Goal: Task Accomplishment & Management: Use online tool/utility

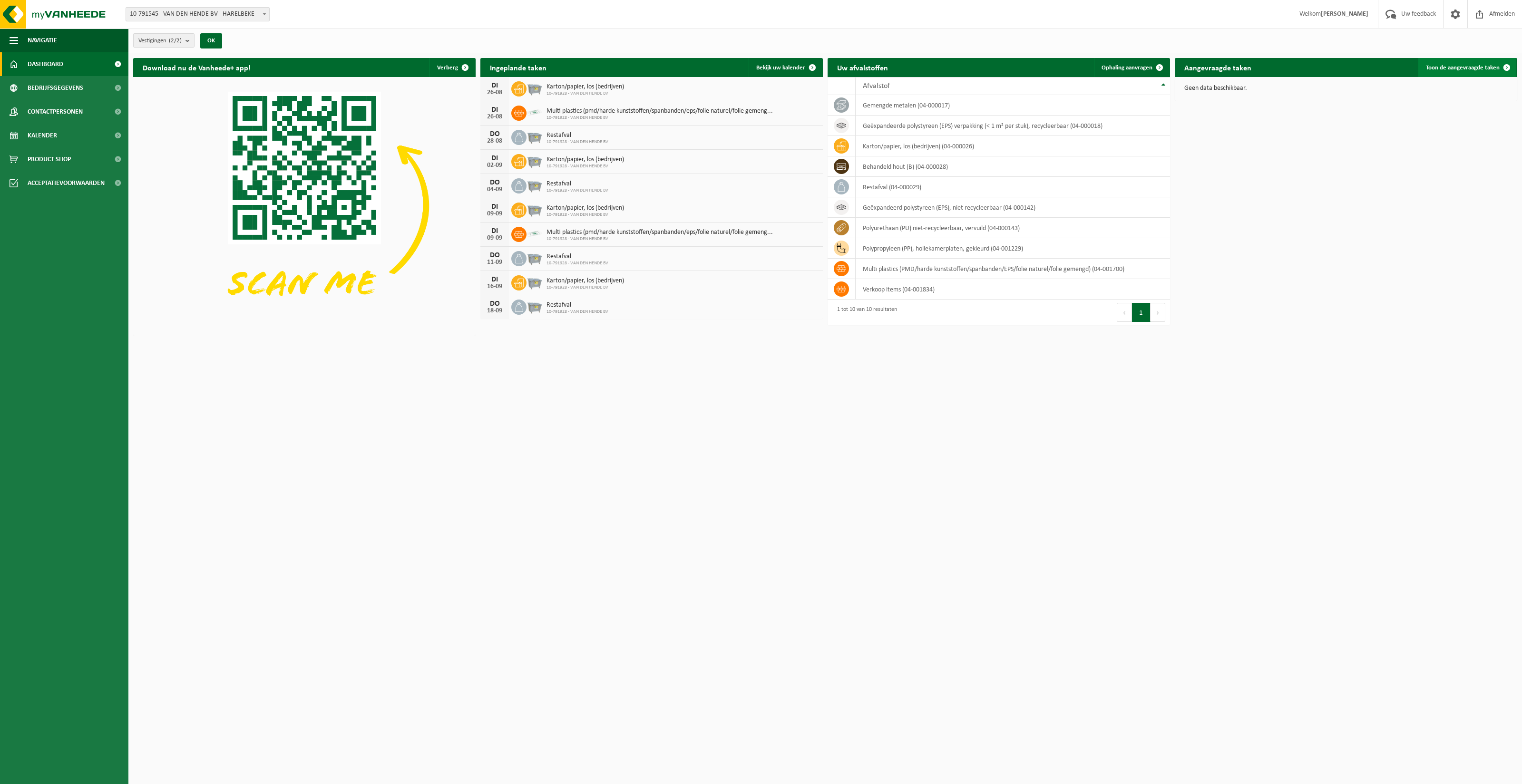
click at [1482, 67] on span "Toon de aangevraagde taken" at bounding box center [1462, 67] width 74 height 6
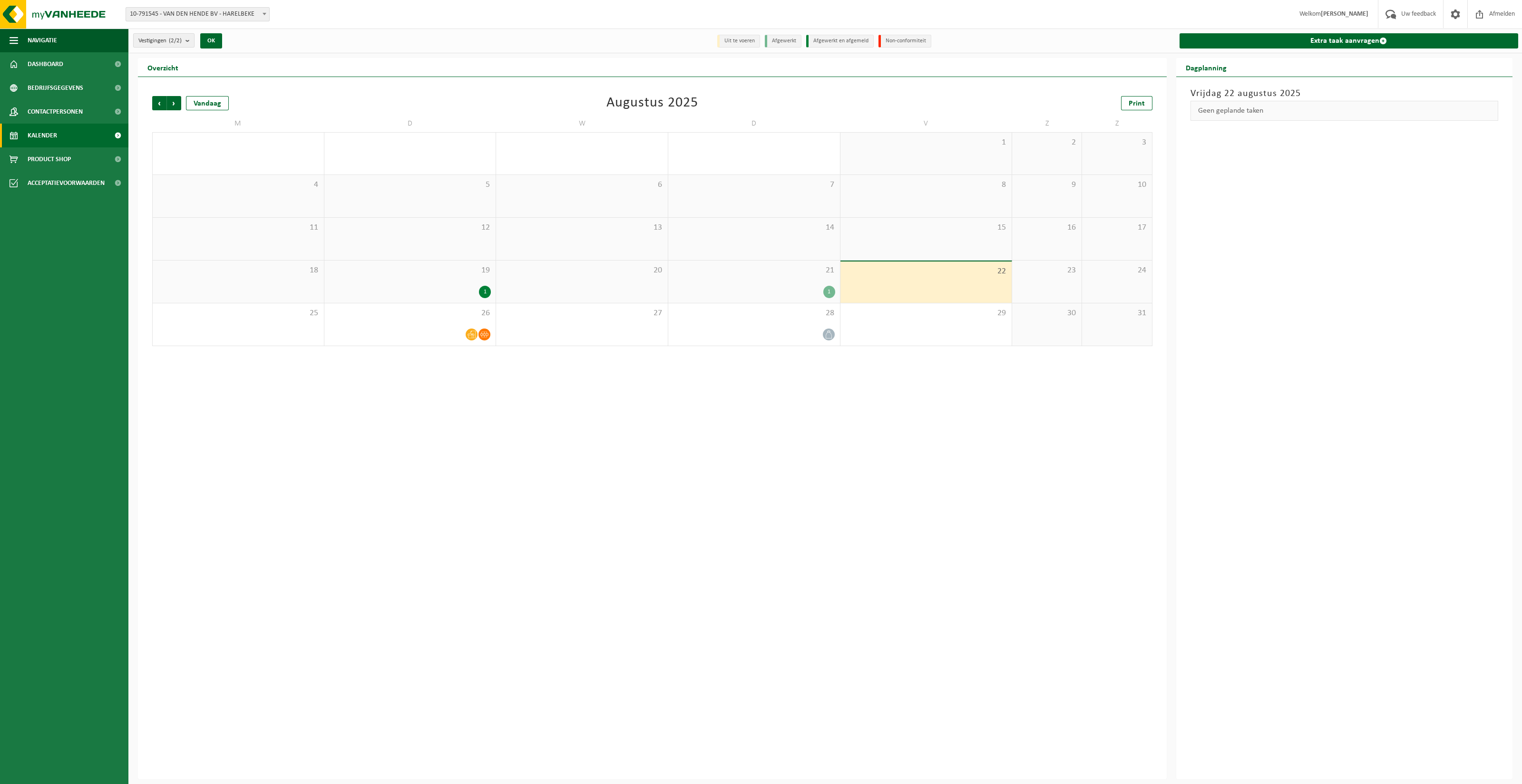
drag, startPoint x: 1344, startPoint y: 41, endPoint x: 1337, endPoint y: 50, distance: 11.4
click at [1344, 41] on link "Extra taak aanvragen" at bounding box center [1349, 41] width 339 height 15
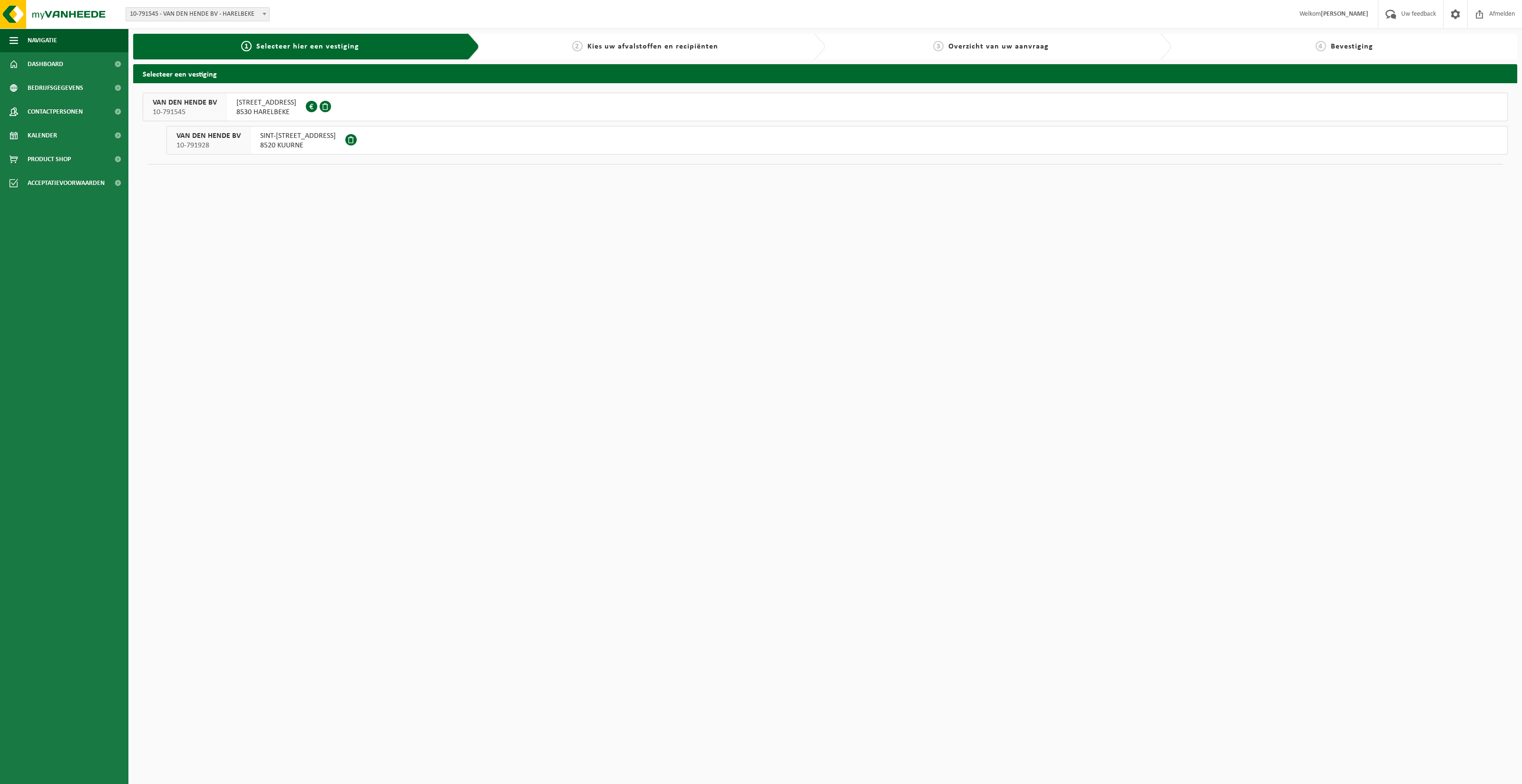
click at [277, 135] on span "SINT-[STREET_ADDRESS]" at bounding box center [298, 136] width 76 height 9
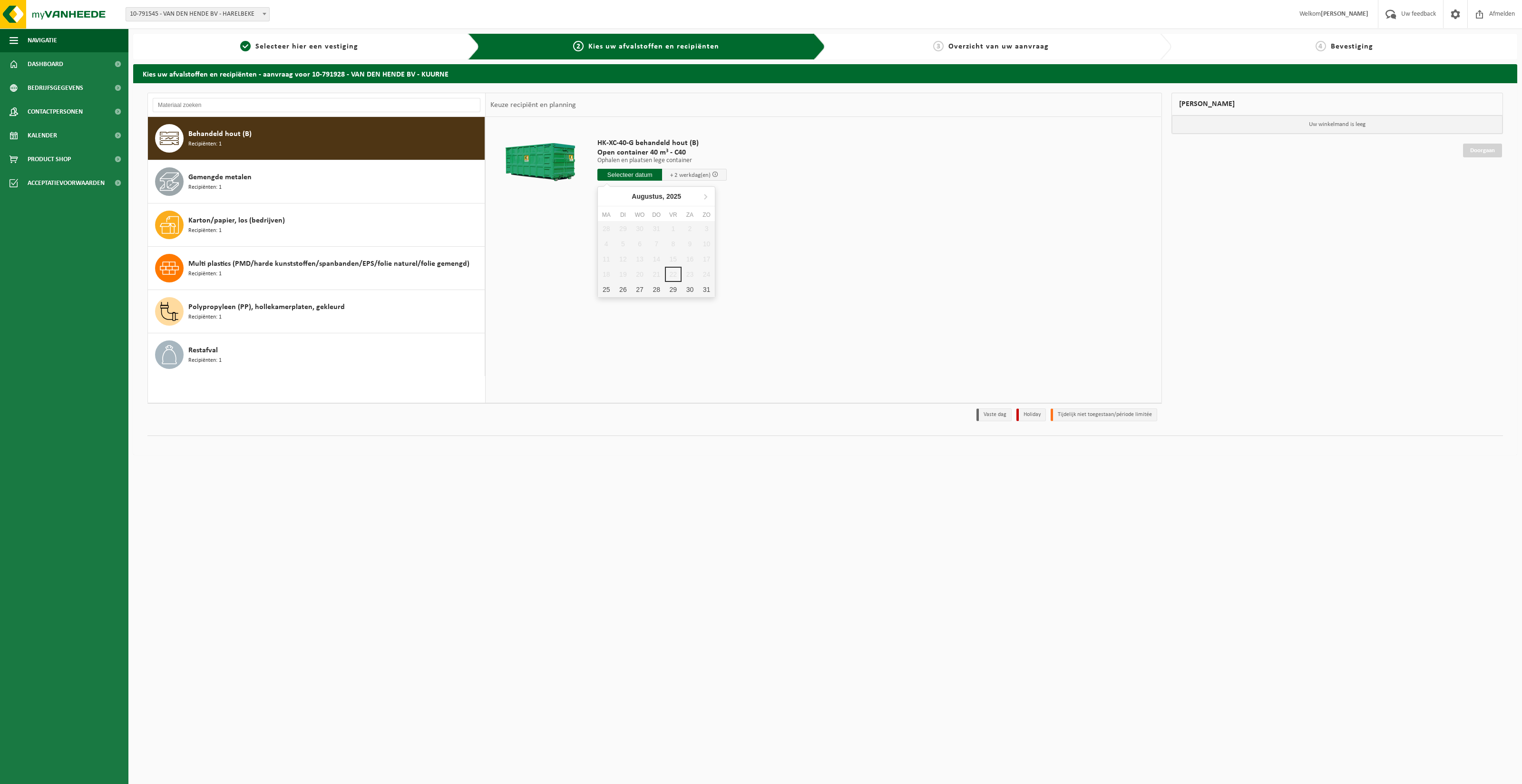
click at [642, 175] on input "text" at bounding box center [629, 175] width 64 height 12
click at [607, 294] on div "25" at bounding box center [606, 289] width 17 height 15
type input "Van 2025-08-25"
click at [638, 214] on button "In winkelmand" at bounding box center [625, 211] width 53 height 15
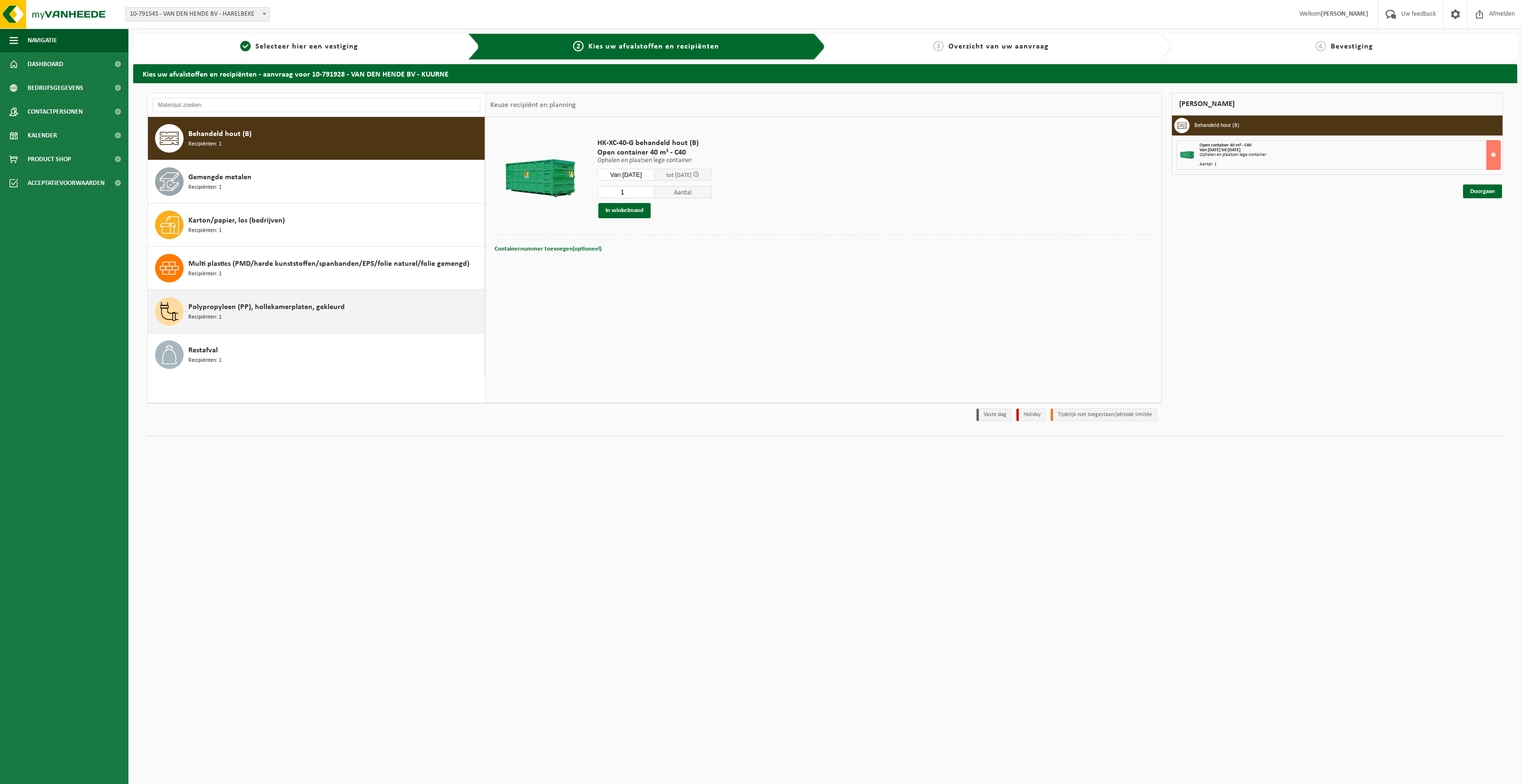
click at [247, 301] on span "Polypropyleen (PP), hollekamerplaten, gekleurd" at bounding box center [266, 307] width 157 height 11
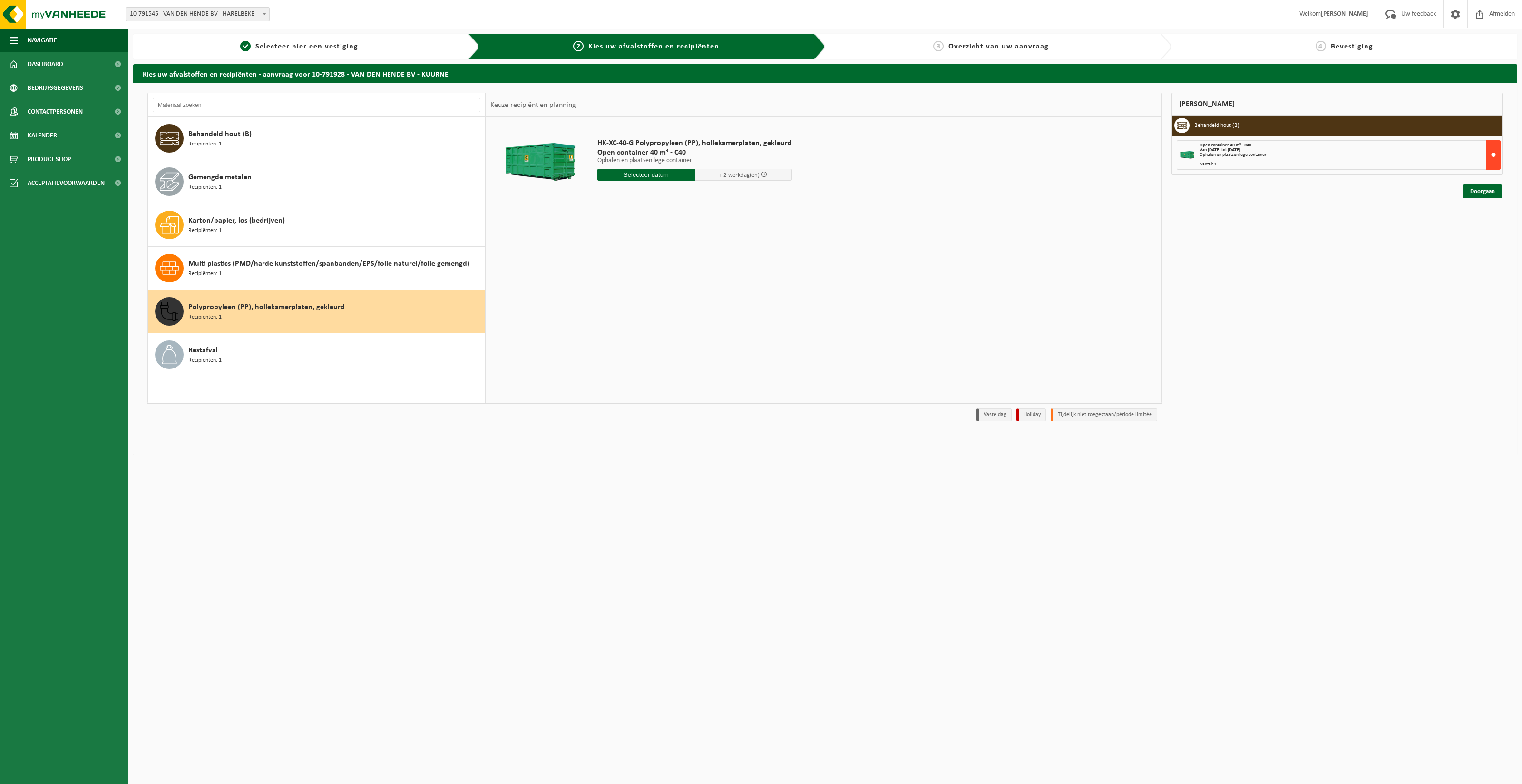
click at [1494, 153] on button at bounding box center [1494, 155] width 14 height 30
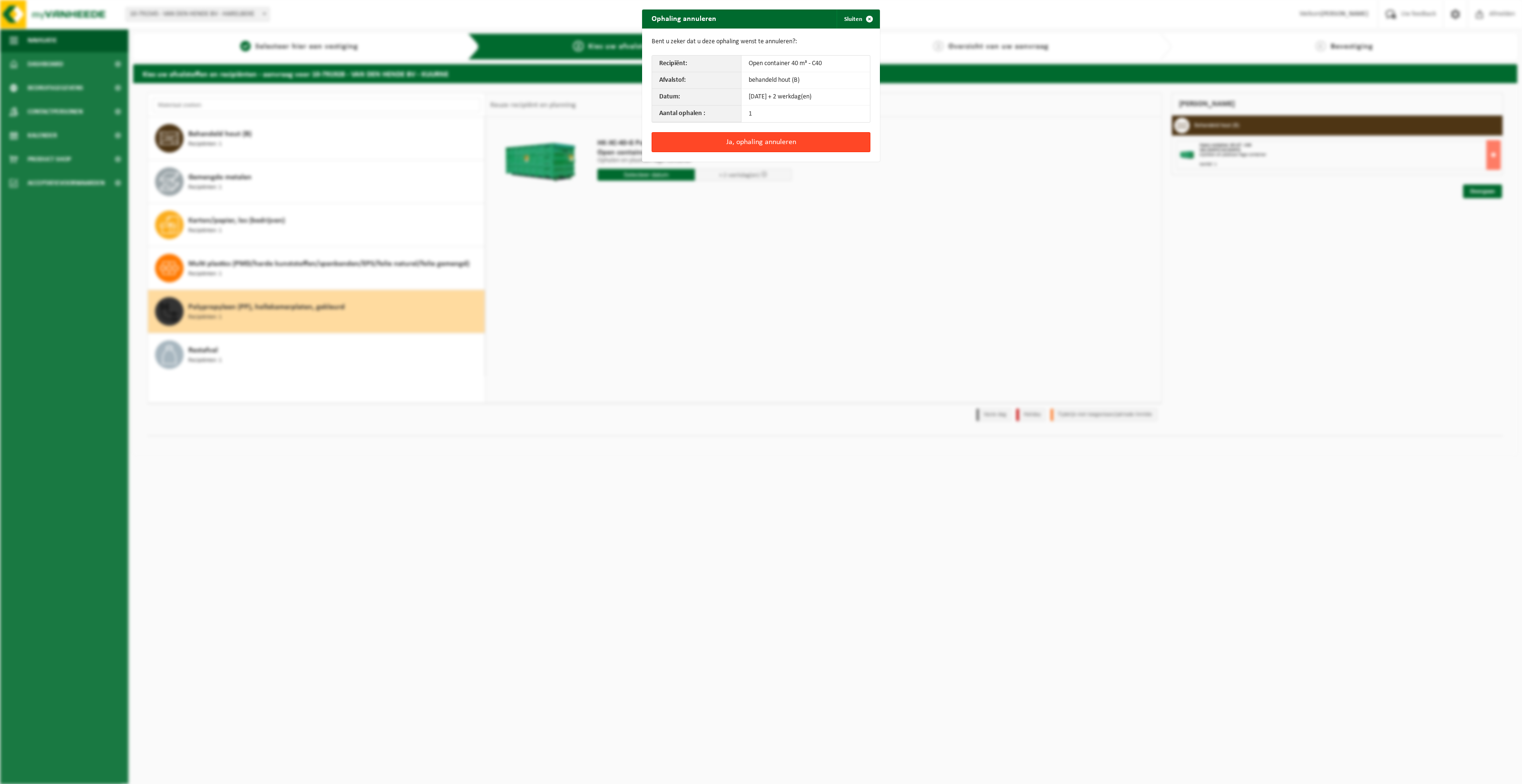
click at [759, 141] on button "Ja, ophaling annuleren" at bounding box center [761, 142] width 219 height 20
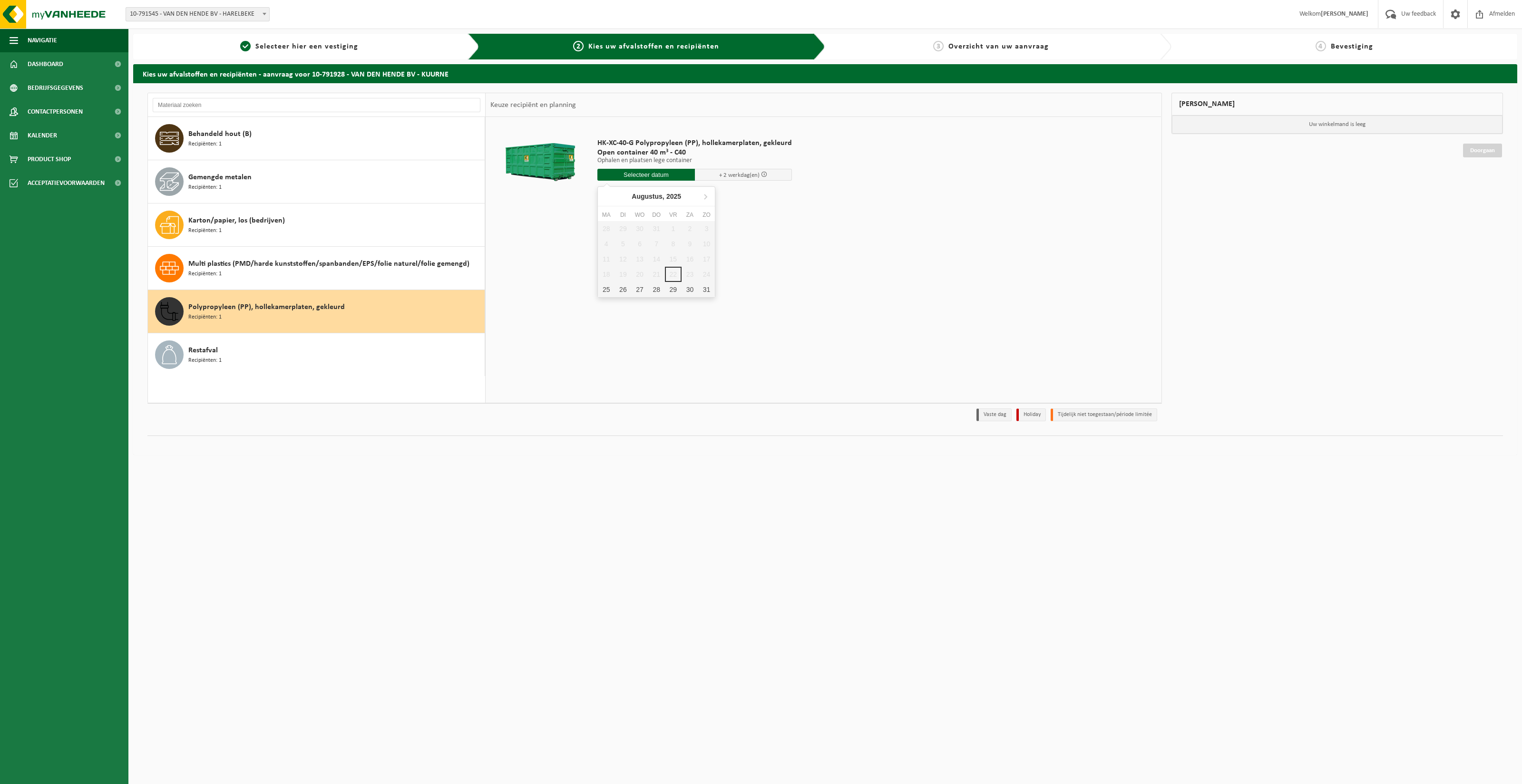
click at [632, 175] on input "text" at bounding box center [646, 175] width 97 height 12
click at [606, 289] on div "25" at bounding box center [606, 289] width 17 height 15
type input "Van 2025-08-25"
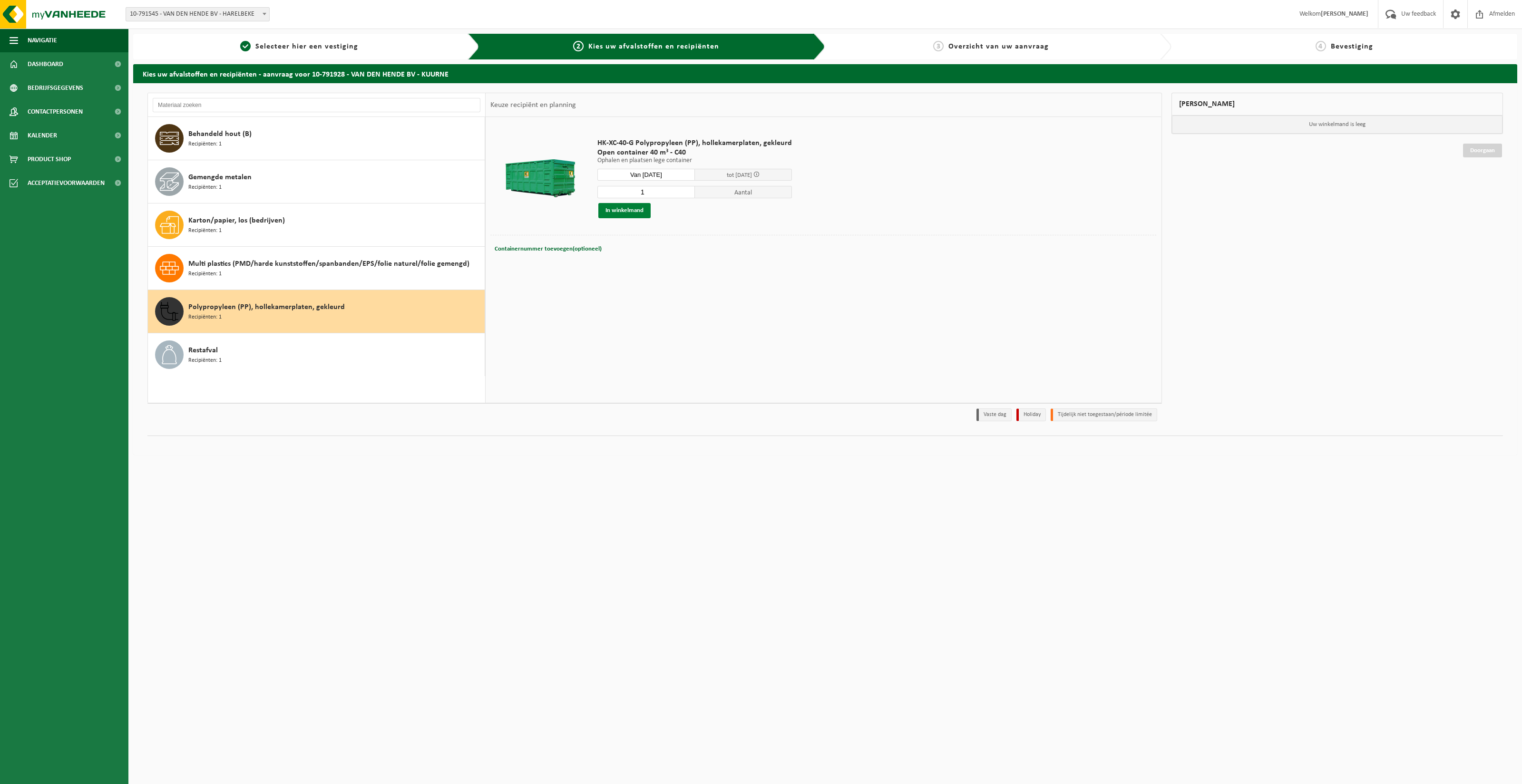
click at [642, 204] on button "In winkelmand" at bounding box center [625, 211] width 53 height 15
click at [1491, 185] on link "Doorgaan" at bounding box center [1482, 191] width 39 height 14
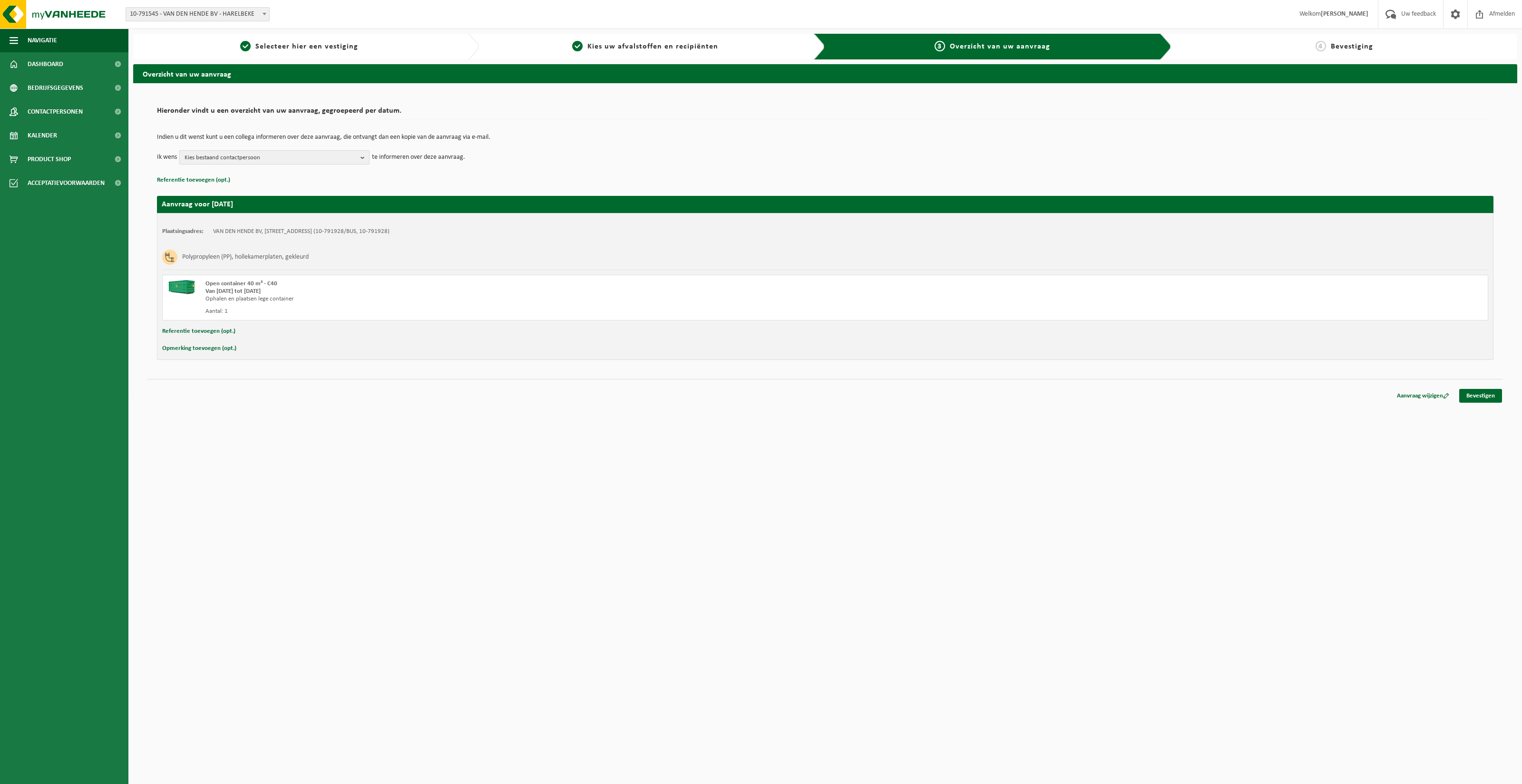
click at [290, 159] on span "Kies bestaand contactpersoon" at bounding box center [270, 158] width 172 height 14
drag, startPoint x: 657, startPoint y: 145, endPoint x: 1092, endPoint y: 194, distance: 437.8
click at [658, 145] on td "Indien u dit wenst kunt u een collega informeren over deze aanvraag, die ontvan…" at bounding box center [825, 142] width 1336 height 16
click at [1487, 399] on link "Bevestigen" at bounding box center [1481, 395] width 43 height 14
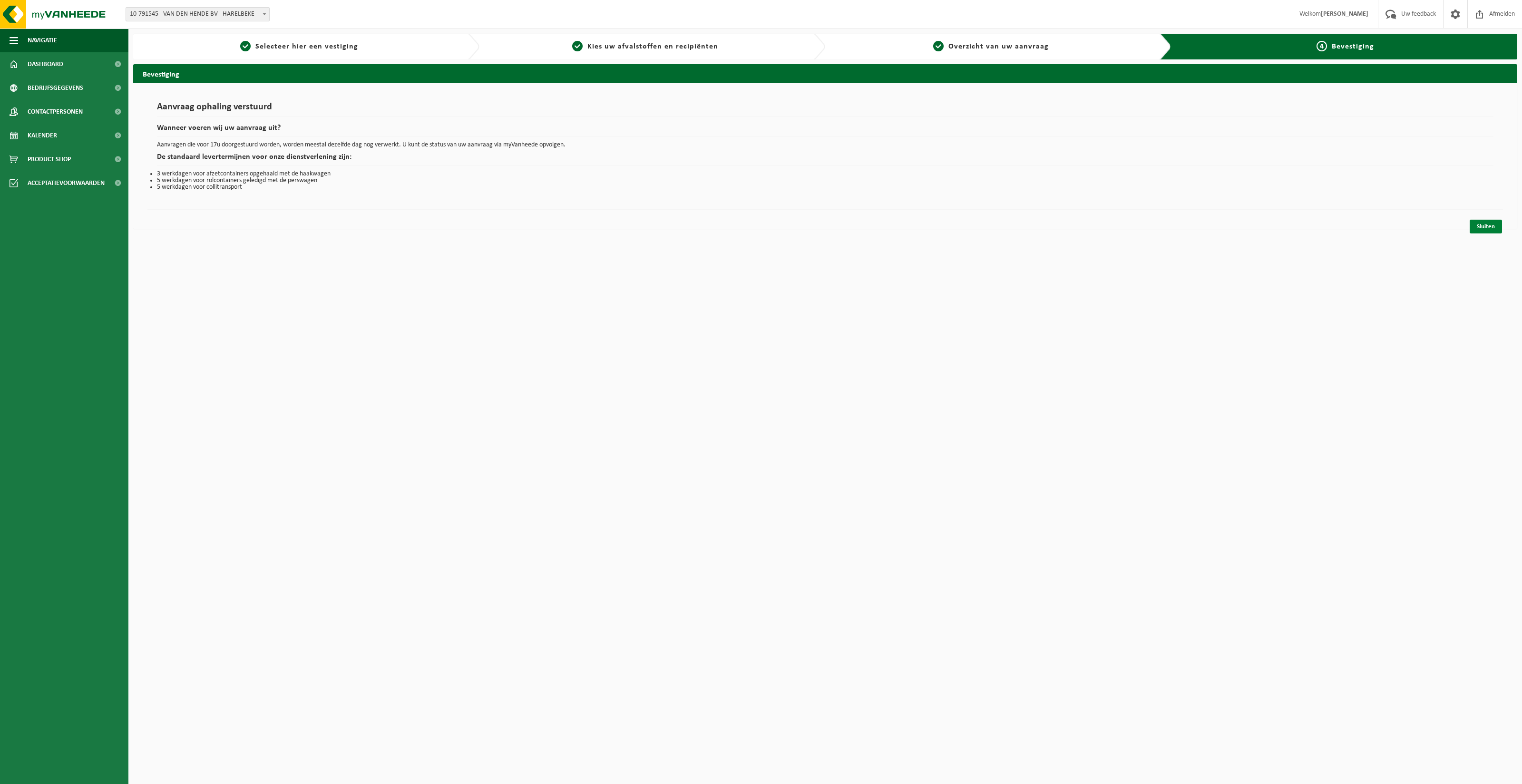
click at [1487, 223] on link "Sluiten" at bounding box center [1485, 226] width 32 height 14
